Goal: Task Accomplishment & Management: Manage account settings

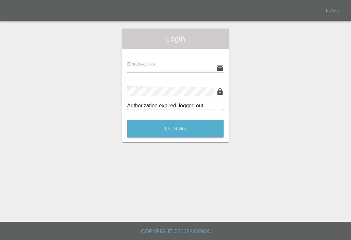
click at [184, 64] on input "text" at bounding box center [170, 67] width 86 height 9
type input "[EMAIL_ADDRESS][DOMAIN_NAME]"
click at [175, 129] on button "Let's Go" at bounding box center [175, 129] width 96 height 18
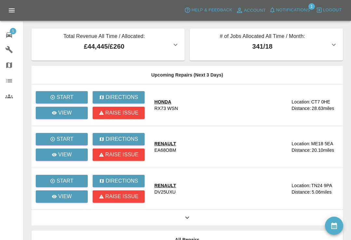
click at [10, 27] on link "1 Repair home" at bounding box center [11, 34] width 23 height 16
click at [11, 33] on span "1" at bounding box center [13, 31] width 6 height 6
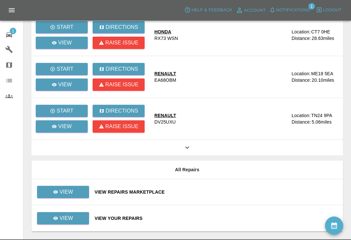
scroll to position [73, 0]
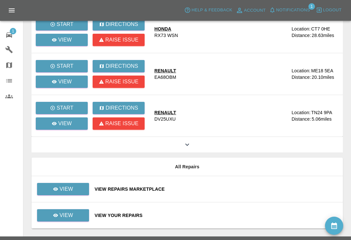
click at [284, 10] on span "Notifications" at bounding box center [293, 9] width 34 height 7
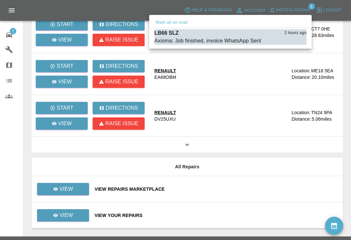
click at [296, 40] on button "Mark as read" at bounding box center [292, 40] width 29 height 7
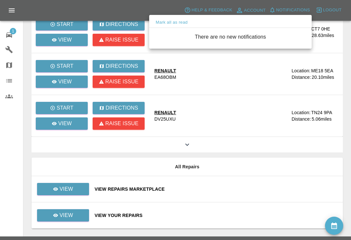
scroll to position [78, 0]
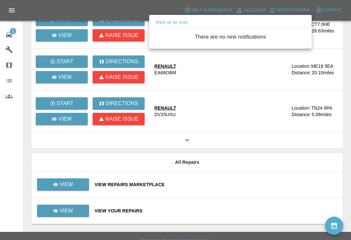
click at [202, 209] on div at bounding box center [175, 120] width 351 height 240
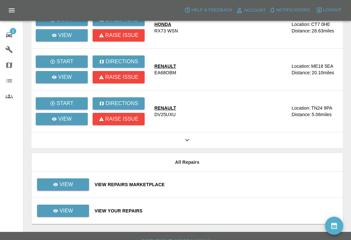
click at [205, 209] on div "View Your Repairs" at bounding box center [216, 211] width 243 height 6
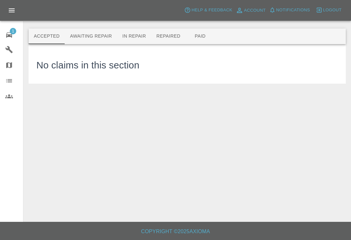
click at [175, 37] on button "Repaired" at bounding box center [168, 37] width 34 height 16
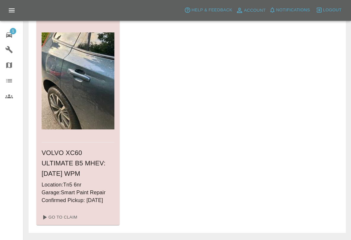
scroll to position [42, 0]
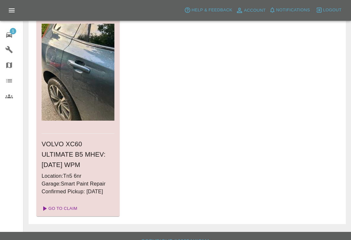
click at [70, 207] on link "Go To Claim" at bounding box center [59, 209] width 40 height 10
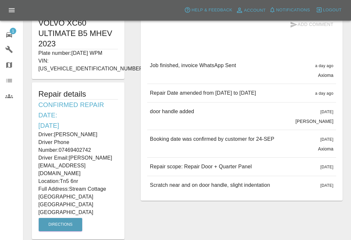
scroll to position [142, 0]
click at [327, 130] on div "door handle added 4 days ago George Creedon" at bounding box center [241, 116] width 189 height 27
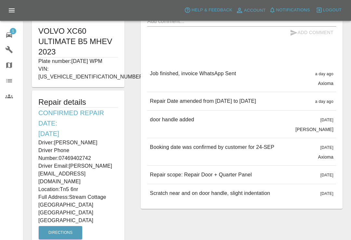
scroll to position [132, 0]
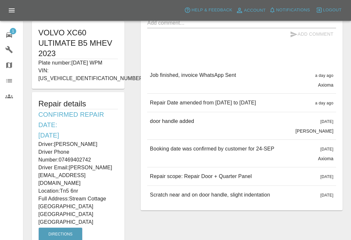
click at [237, 160] on div "Booking date was confirmed by customer for 24-SEP" at bounding box center [212, 153] width 124 height 17
click at [242, 161] on div "Booking date was confirmed by customer for 24-SEP" at bounding box center [212, 153] width 124 height 17
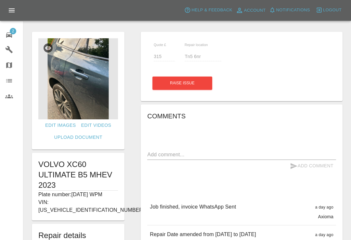
click at [13, 37] on div "2" at bounding box center [14, 34] width 18 height 9
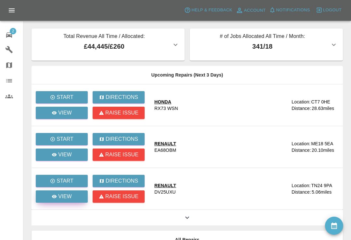
click at [73, 198] on link "View" at bounding box center [62, 197] width 52 height 12
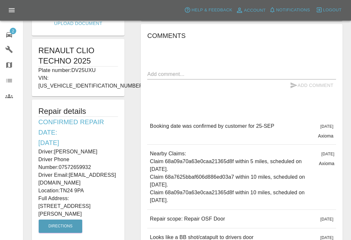
scroll to position [113, 0]
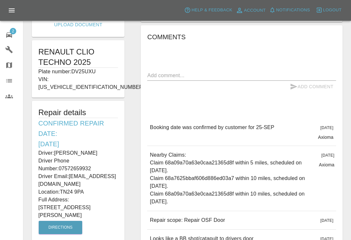
click at [9, 37] on icon at bounding box center [9, 35] width 8 height 8
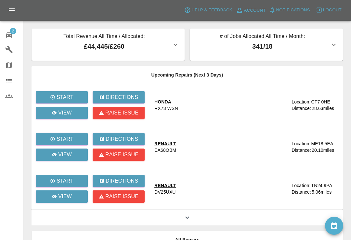
click at [186, 214] on icon at bounding box center [187, 218] width 8 height 8
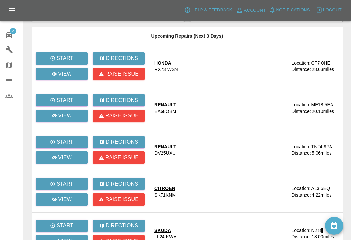
scroll to position [39, 0]
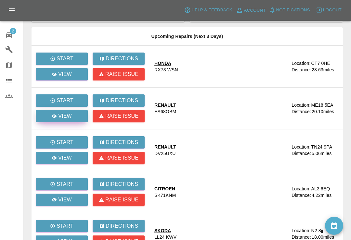
click at [72, 115] on link "View" at bounding box center [62, 116] width 52 height 12
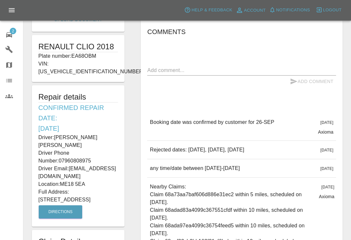
scroll to position [118, 0]
